Goal: Task Accomplishment & Management: Manage account settings

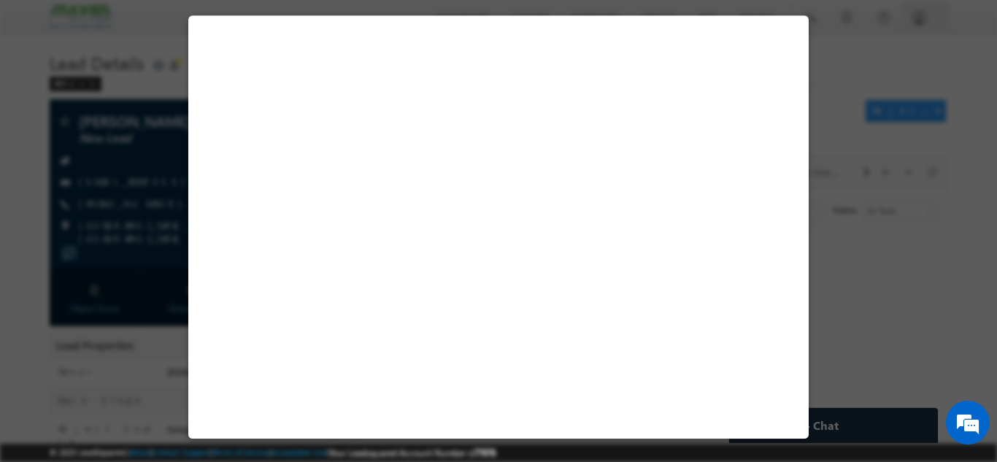
select select "Not Interested"
select select "Course Not Available"
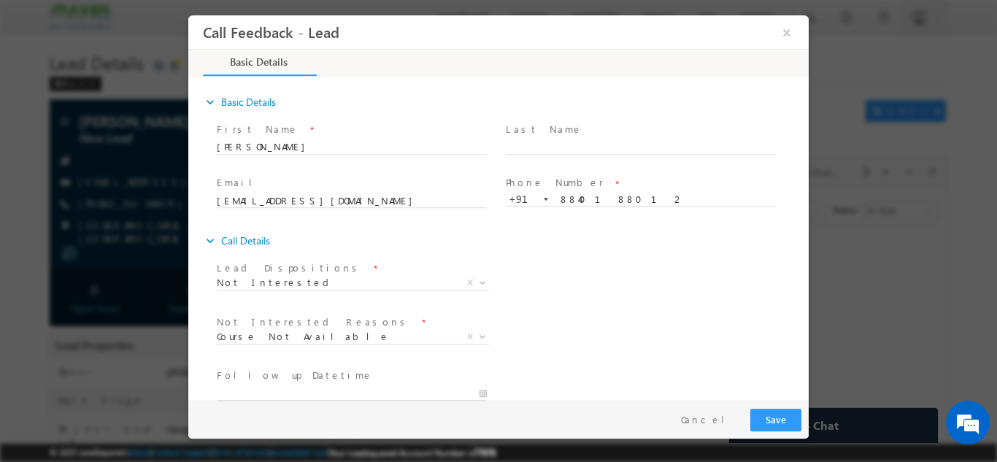
scroll to position [131, 0]
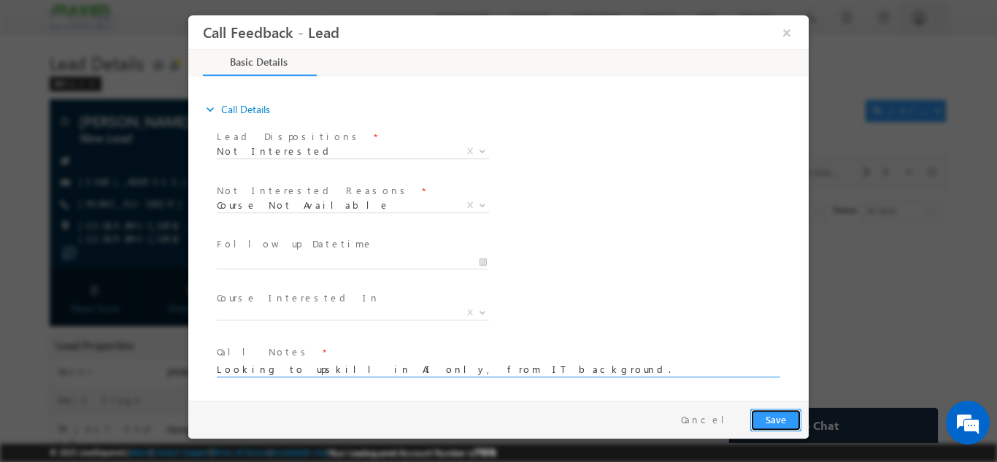
click at [775, 413] on button "Save" at bounding box center [775, 419] width 51 height 23
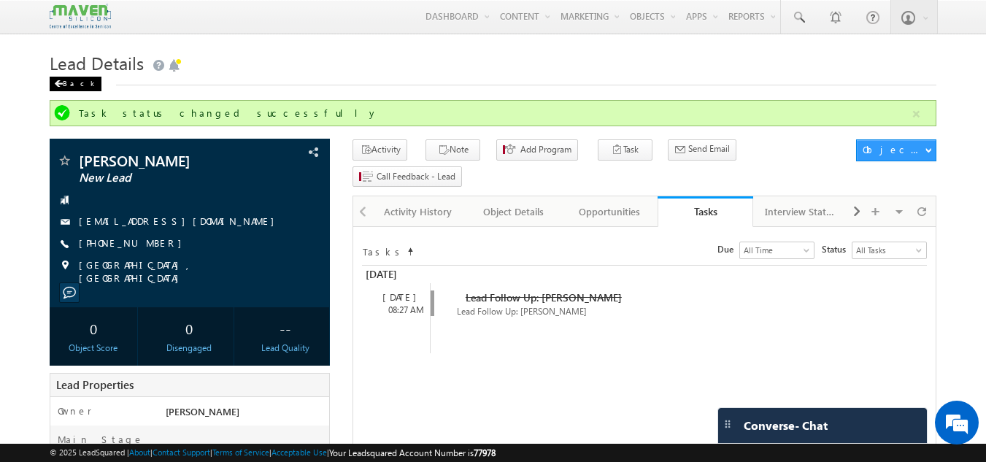
click at [77, 85] on div "Back" at bounding box center [76, 84] width 52 height 15
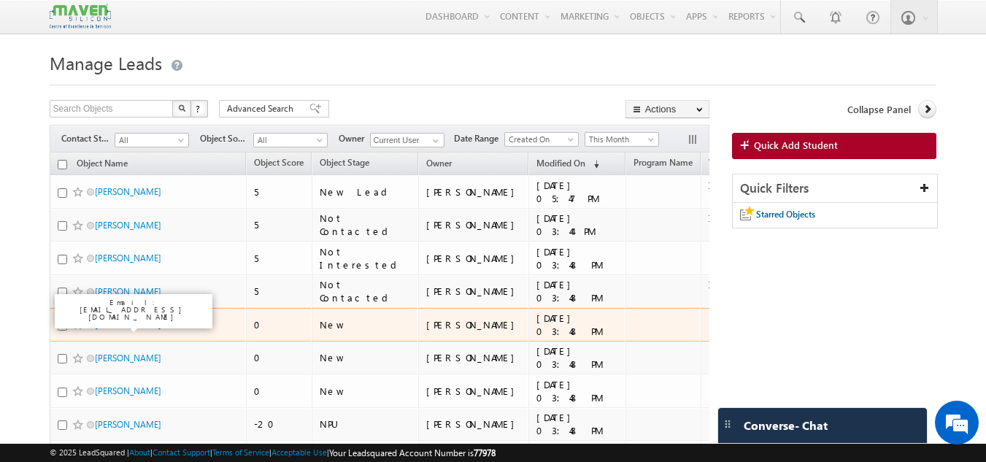
click at [135, 328] on link "Uma Eswaran" at bounding box center [128, 324] width 66 height 11
